Goal: Task Accomplishment & Management: Use online tool/utility

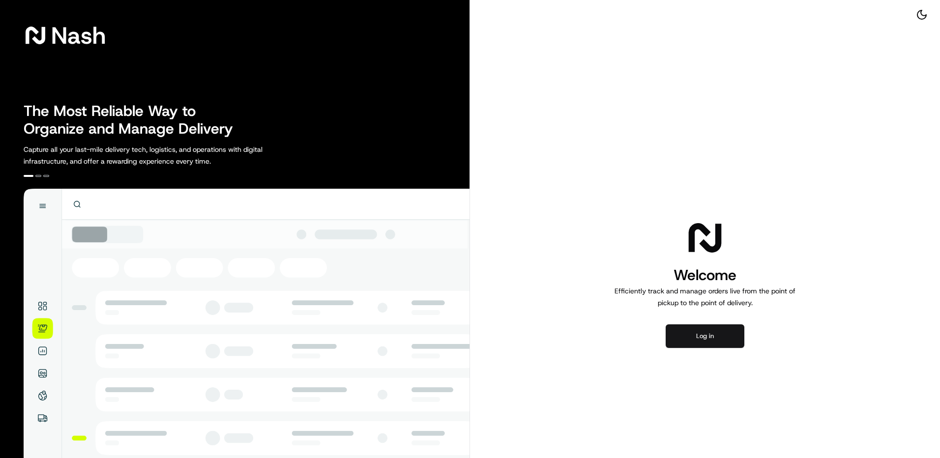
click at [695, 338] on button "Log in" at bounding box center [704, 336] width 79 height 24
